Goal: Task Accomplishment & Management: Use online tool/utility

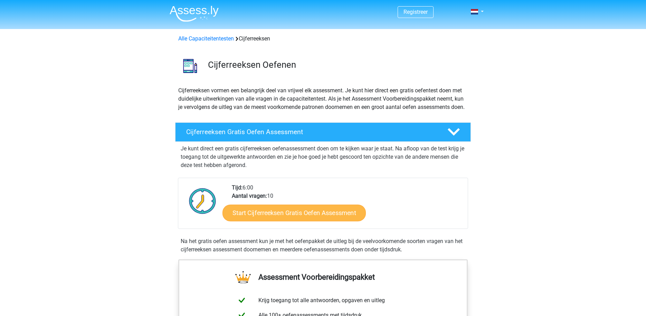
click at [264, 218] on link "Start Cijferreeksen Gratis Oefen Assessment" at bounding box center [293, 212] width 143 height 17
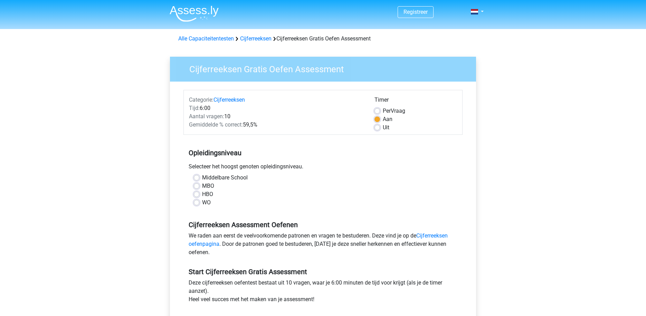
click at [206, 191] on label "HBO" at bounding box center [207, 194] width 11 height 8
click at [199, 191] on input "HBO" at bounding box center [197, 193] width 6 height 7
radio input "true"
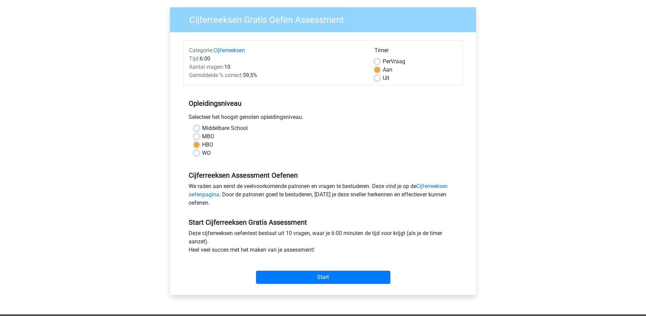
scroll to position [95, 0]
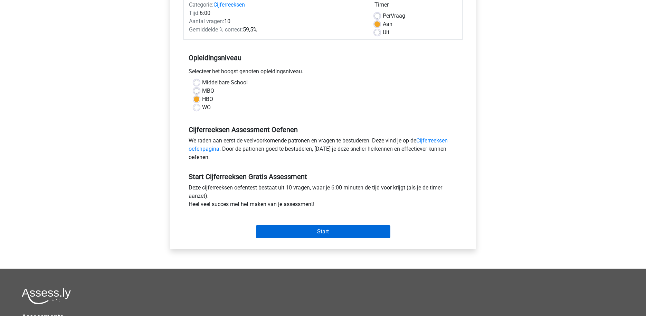
click at [314, 230] on input "Start" at bounding box center [323, 231] width 134 height 13
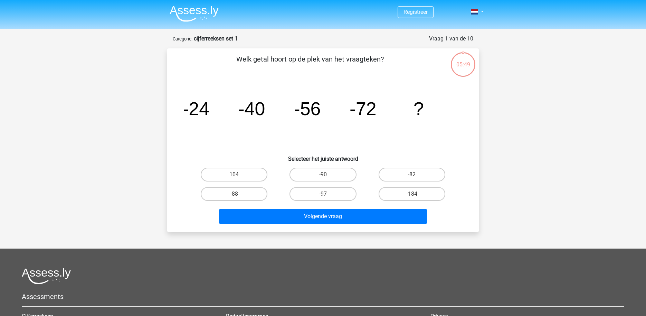
click at [235, 201] on div "-88" at bounding box center [234, 193] width 89 height 19
click at [236, 196] on input "-88" at bounding box center [236, 196] width 4 height 4
radio input "true"
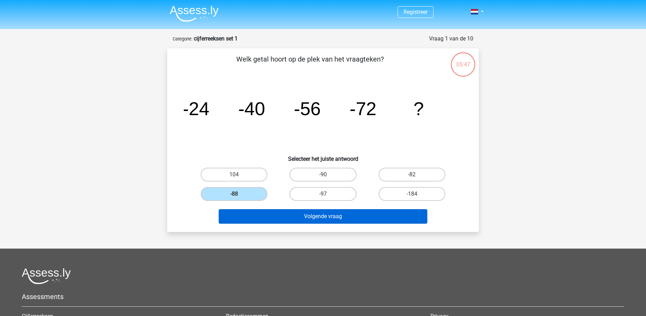
click at [306, 216] on button "Volgende vraag" at bounding box center [323, 216] width 209 height 15
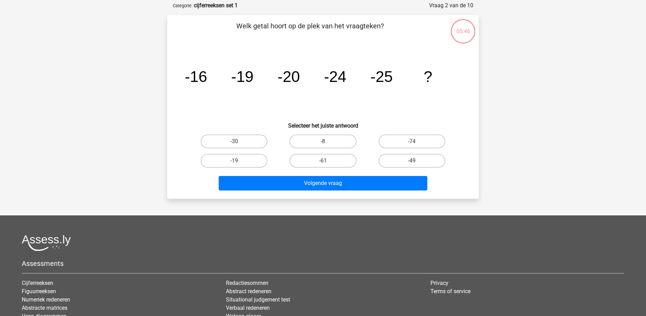
scroll to position [22, 0]
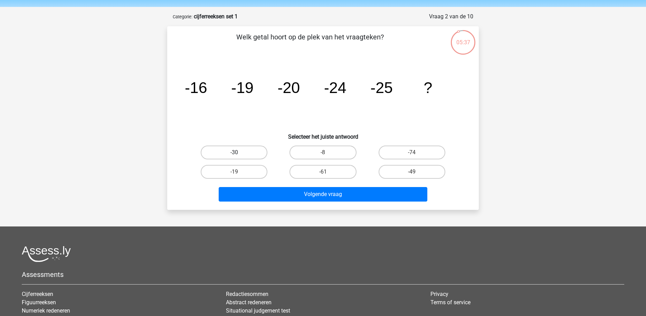
click at [248, 156] on label "-30" at bounding box center [234, 152] width 67 height 14
click at [239, 156] on input "-30" at bounding box center [236, 154] width 4 height 4
radio input "true"
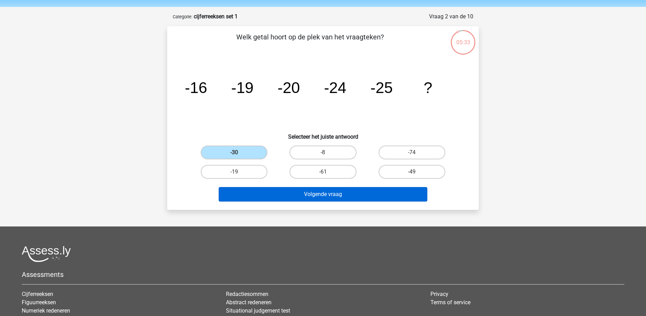
click at [300, 197] on button "Volgende vraag" at bounding box center [323, 194] width 209 height 15
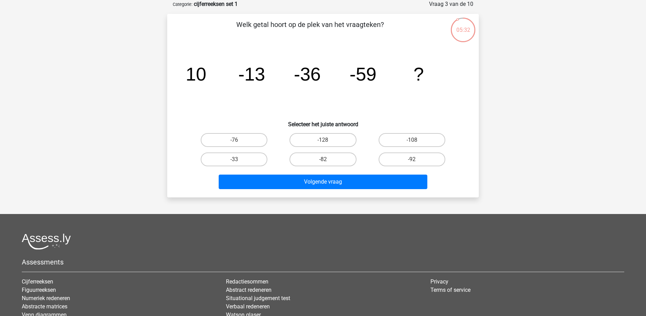
scroll to position [25, 0]
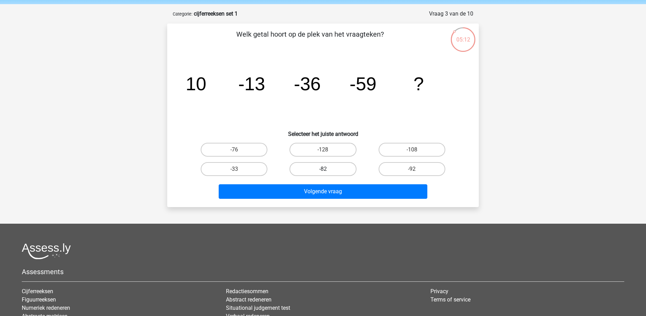
click at [336, 173] on label "-82" at bounding box center [322, 169] width 67 height 14
click at [327, 173] on input "-82" at bounding box center [325, 171] width 4 height 4
radio input "true"
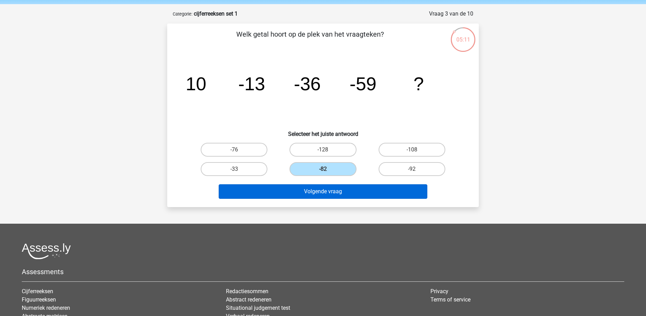
click at [340, 190] on button "Volgende vraag" at bounding box center [323, 191] width 209 height 15
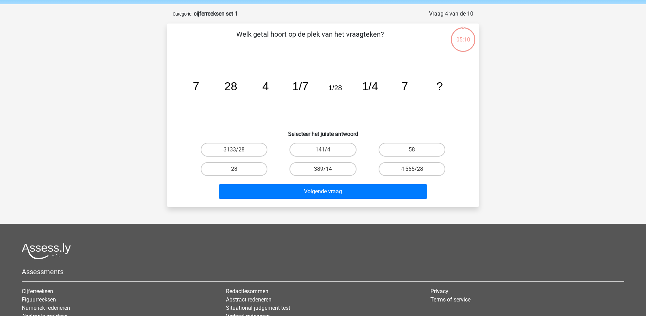
scroll to position [35, 0]
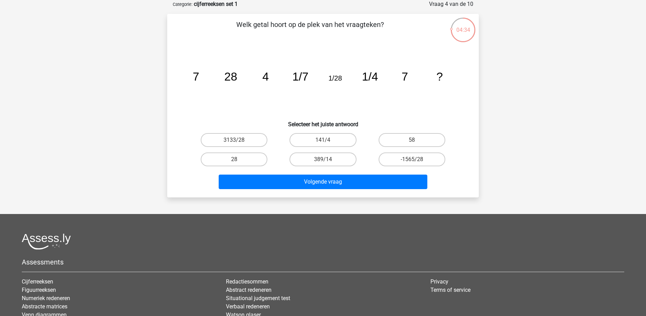
click at [249, 90] on icon "image/svg+xml 7 28 4 1/7 1/28 1/4 7 ?" at bounding box center [323, 81] width 278 height 70
click at [262, 156] on label "28" at bounding box center [234, 159] width 67 height 14
click at [239, 159] on input "28" at bounding box center [236, 161] width 4 height 4
radio input "true"
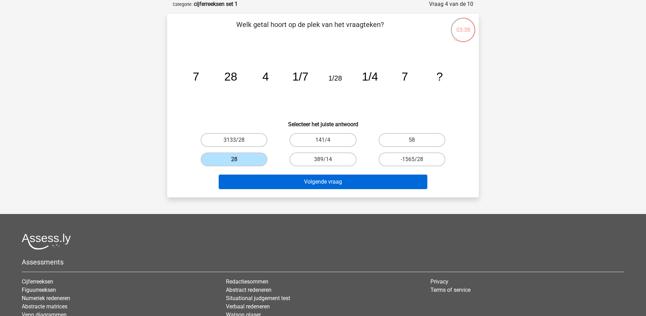
click at [300, 179] on button "Volgende vraag" at bounding box center [323, 181] width 209 height 15
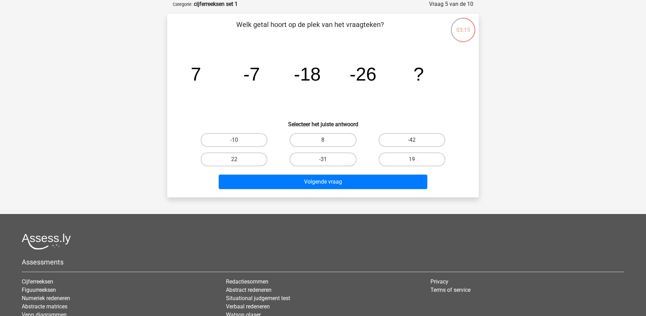
click at [319, 162] on label "-31" at bounding box center [322, 159] width 67 height 14
click at [323, 162] on input "-31" at bounding box center [325, 161] width 4 height 4
radio input "true"
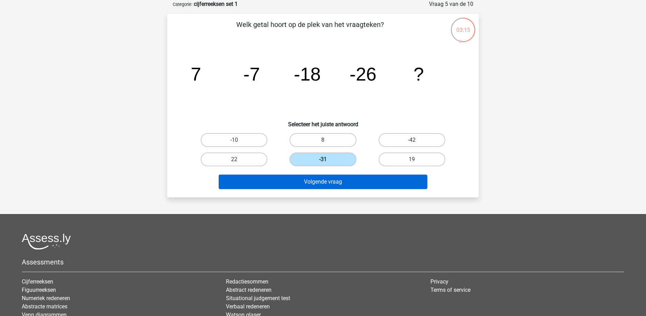
click at [322, 181] on button "Volgende vraag" at bounding box center [323, 181] width 209 height 15
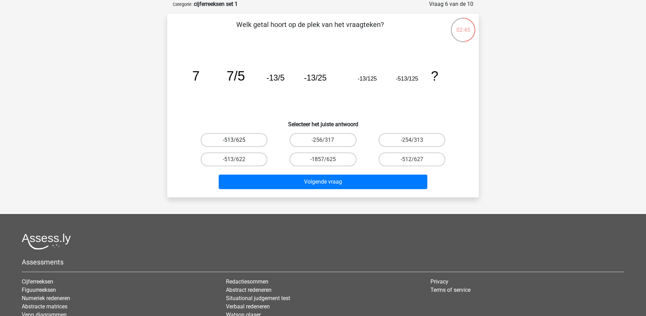
click at [240, 140] on label "-513/625" at bounding box center [234, 140] width 67 height 14
click at [239, 140] on input "-513/625" at bounding box center [236, 142] width 4 height 4
radio input "true"
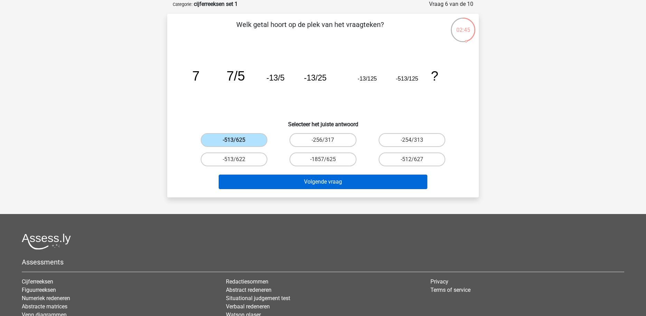
click at [312, 181] on button "Volgende vraag" at bounding box center [323, 181] width 209 height 15
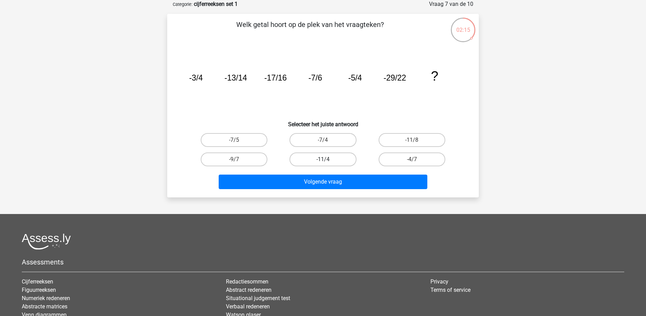
drag, startPoint x: 264, startPoint y: 161, endPoint x: 354, endPoint y: 155, distance: 90.7
click at [354, 155] on div "-7/5 -7/4 -11/8 -9/7 -11/4" at bounding box center [323, 149] width 267 height 39
drag, startPoint x: 337, startPoint y: 157, endPoint x: 334, endPoint y: 163, distance: 6.2
click at [337, 158] on label "-11/4" at bounding box center [322, 159] width 67 height 14
click at [327, 159] on input "-11/4" at bounding box center [325, 161] width 4 height 4
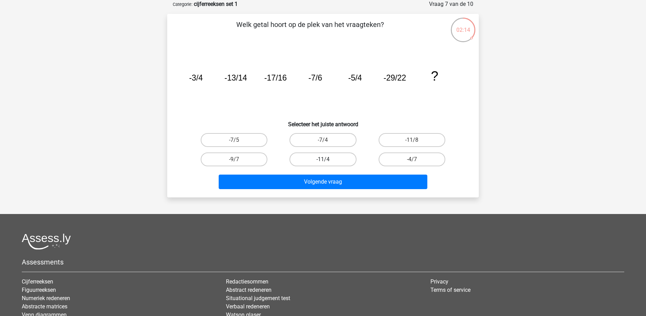
radio input "true"
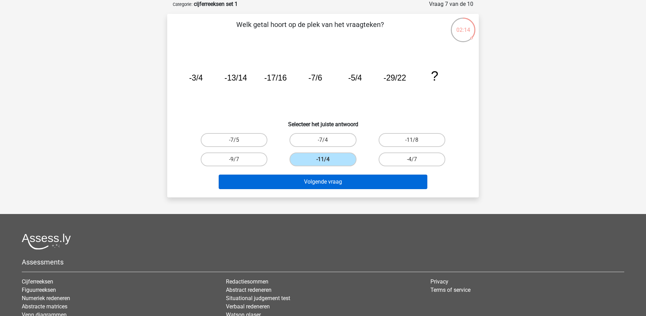
click at [334, 178] on button "Volgende vraag" at bounding box center [323, 181] width 209 height 15
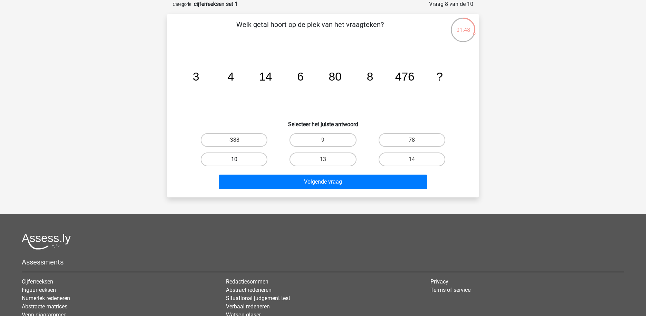
click at [255, 155] on label "10" at bounding box center [234, 159] width 67 height 14
click at [239, 159] on input "10" at bounding box center [236, 161] width 4 height 4
radio input "true"
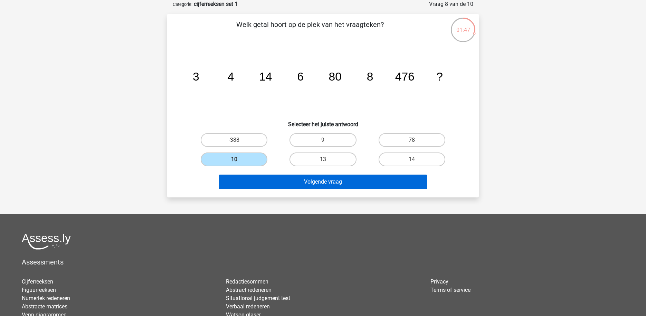
click at [288, 177] on button "Volgende vraag" at bounding box center [323, 181] width 209 height 15
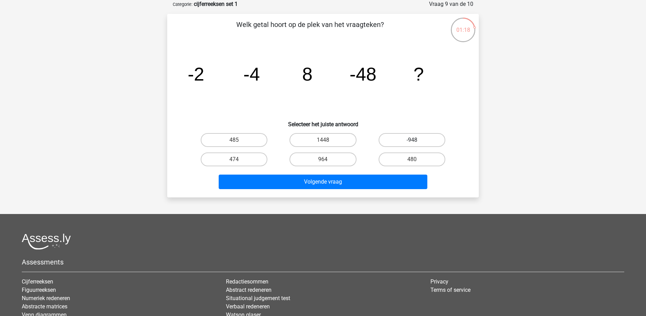
click at [403, 144] on label "-948" at bounding box center [412, 140] width 67 height 14
click at [412, 144] on input "-948" at bounding box center [414, 142] width 4 height 4
radio input "true"
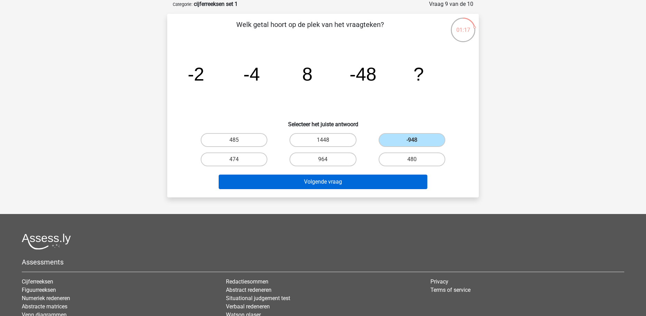
click at [383, 177] on button "Volgende vraag" at bounding box center [323, 181] width 209 height 15
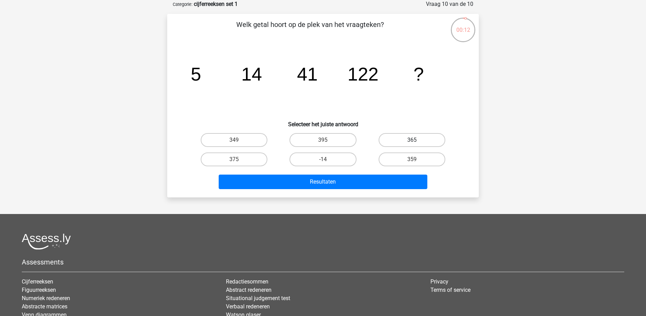
click at [405, 144] on label "365" at bounding box center [412, 140] width 67 height 14
click at [412, 144] on input "365" at bounding box center [414, 142] width 4 height 4
radio input "true"
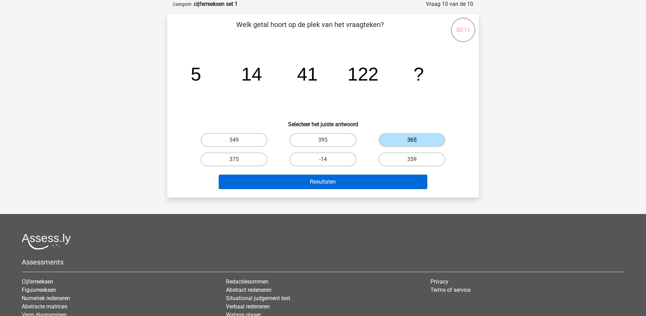
click at [387, 181] on button "Resultaten" at bounding box center [323, 181] width 209 height 15
